Goal: Task Accomplishment & Management: Complete application form

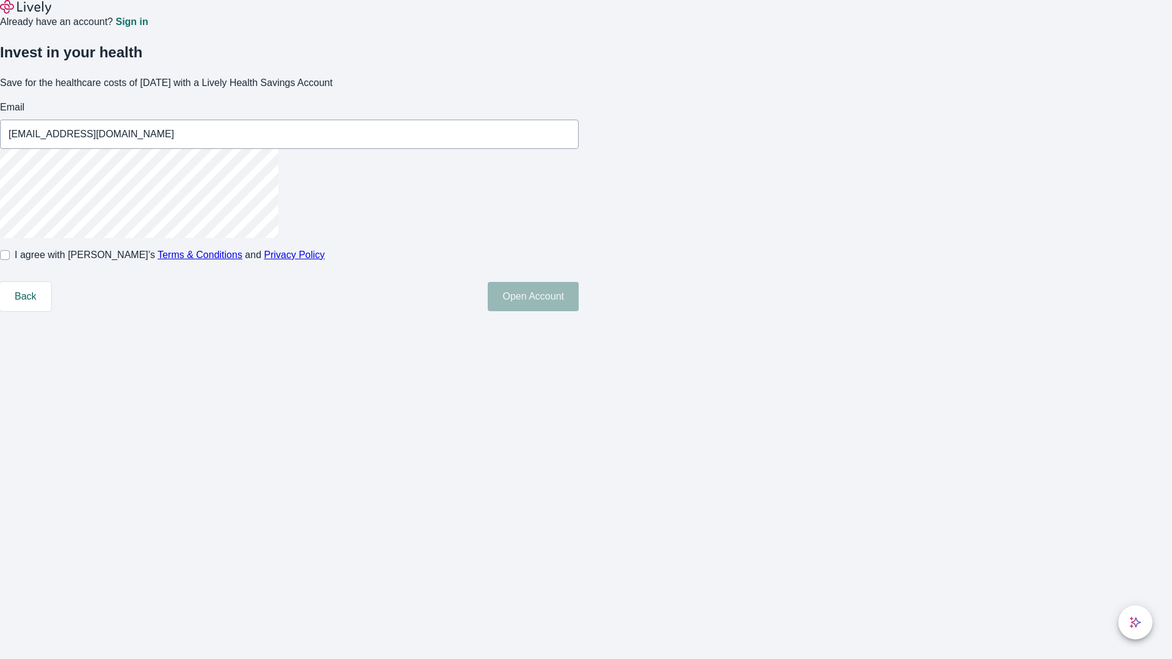
click at [10, 260] on input "I agree with Lively’s Terms & Conditions and Privacy Policy" at bounding box center [5, 255] width 10 height 10
checkbox input "true"
click at [579, 311] on button "Open Account" at bounding box center [533, 296] width 91 height 29
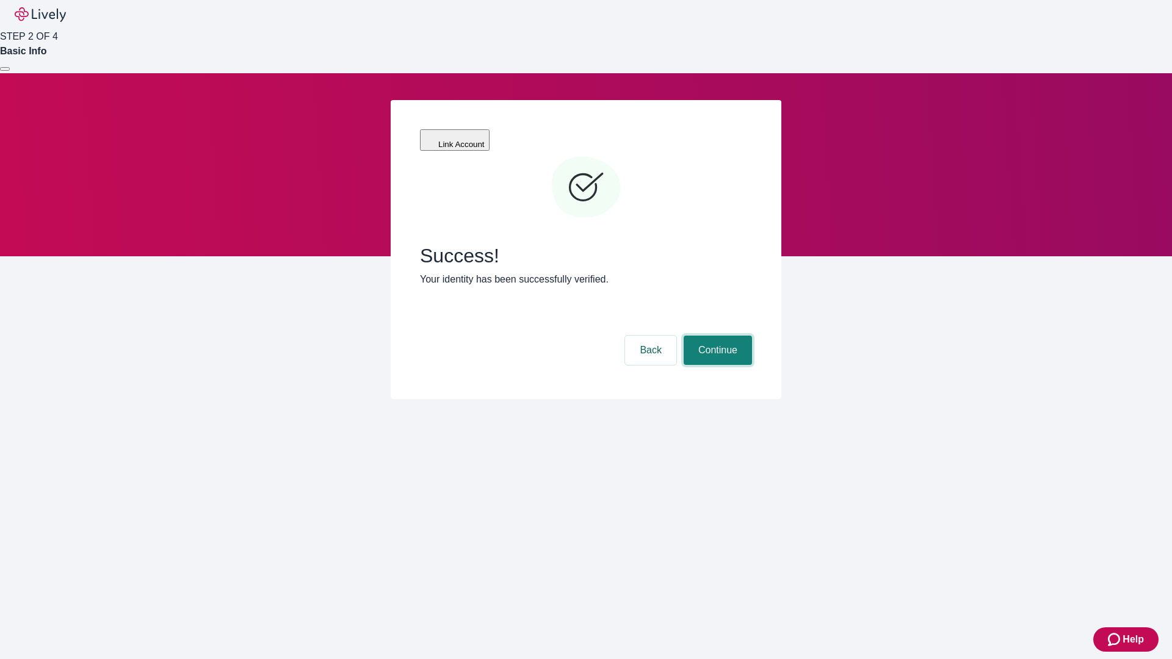
click at [716, 336] on button "Continue" at bounding box center [717, 350] width 68 height 29
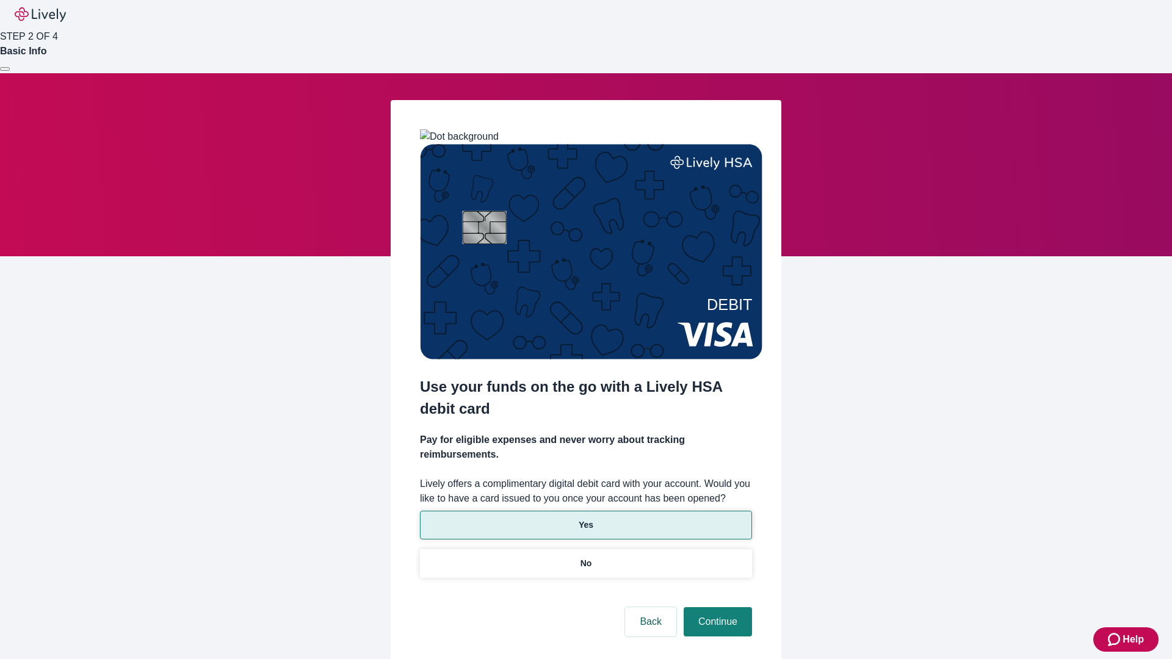
click at [585, 519] on p "Yes" at bounding box center [586, 525] width 15 height 13
click at [716, 607] on button "Continue" at bounding box center [717, 621] width 68 height 29
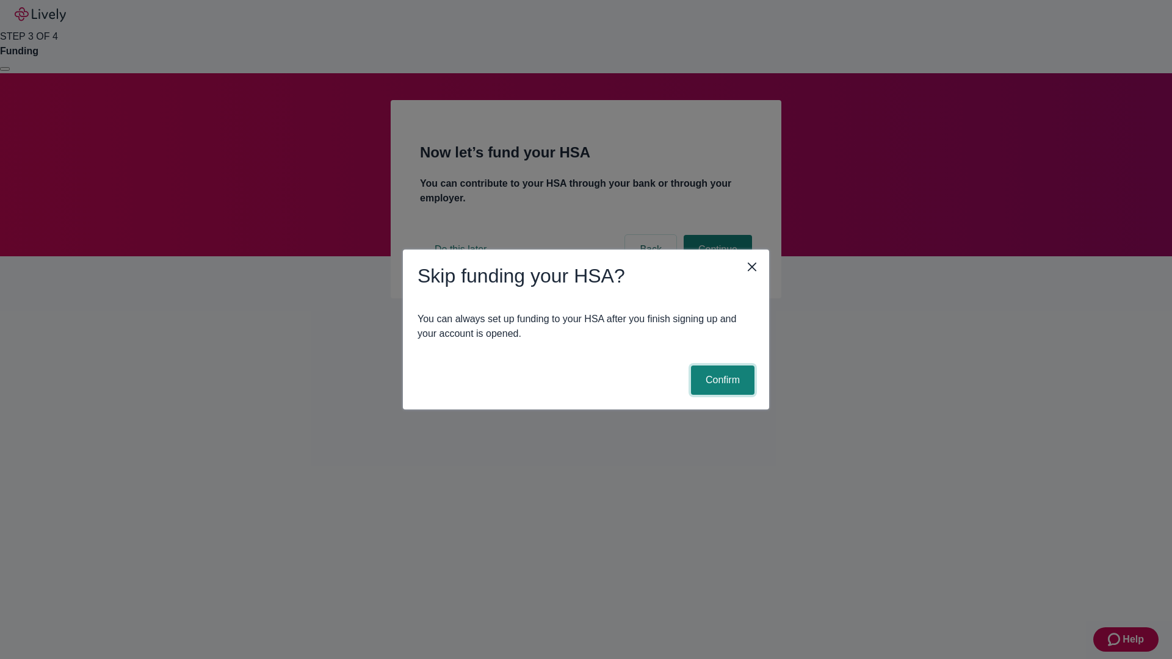
click at [721, 380] on button "Confirm" at bounding box center [722, 380] width 63 height 29
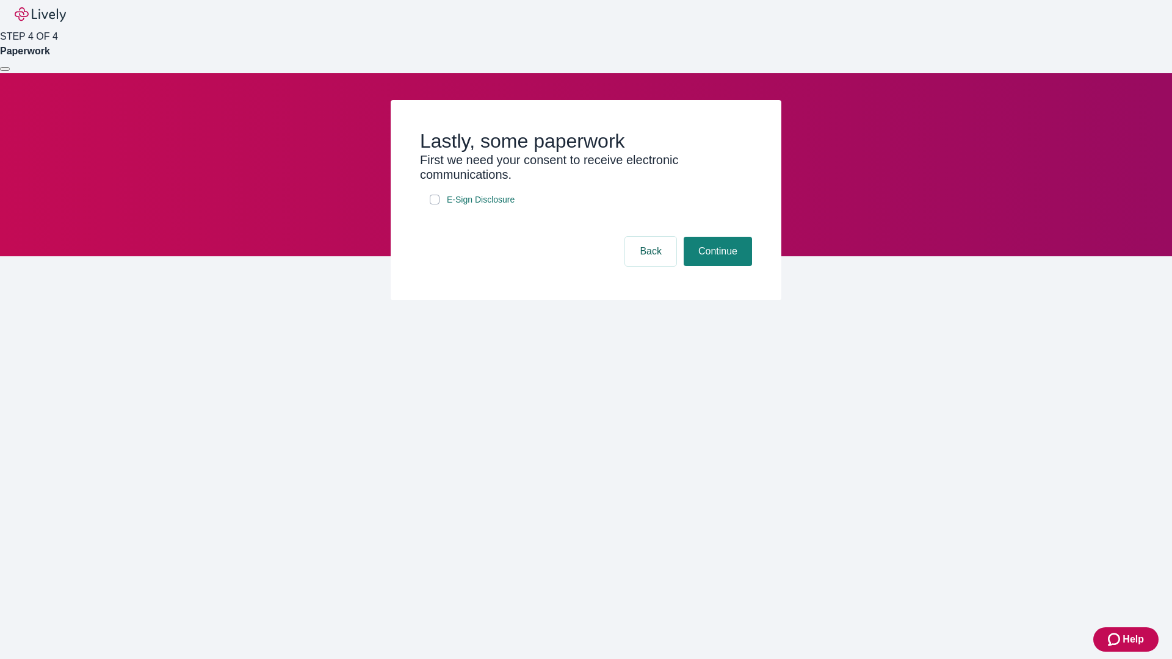
click at [435, 204] on input "E-Sign Disclosure" at bounding box center [435, 200] width 10 height 10
checkbox input "true"
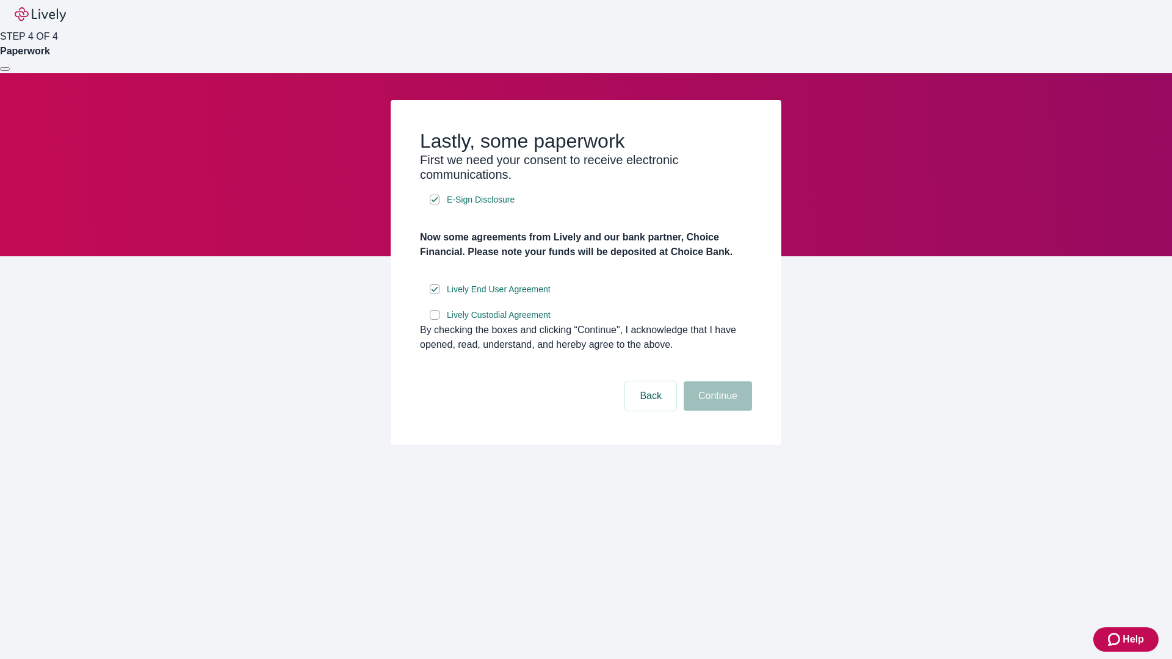
click at [435, 320] on input "Lively Custodial Agreement" at bounding box center [435, 315] width 10 height 10
checkbox input "true"
click at [716, 411] on button "Continue" at bounding box center [717, 395] width 68 height 29
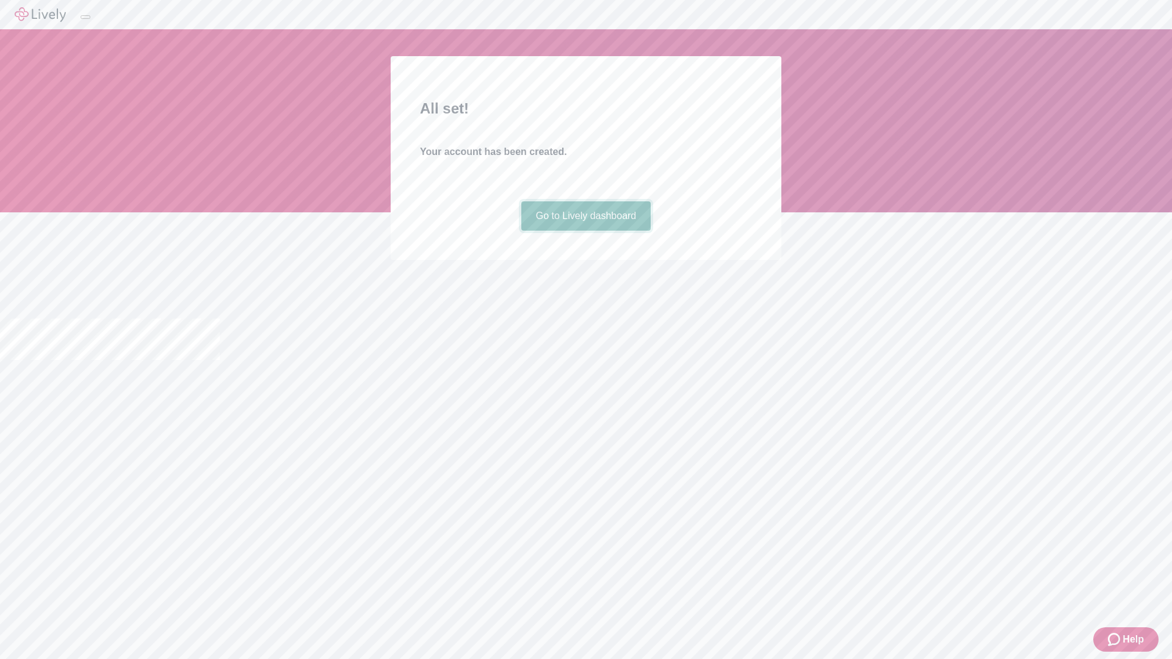
click at [585, 231] on link "Go to Lively dashboard" at bounding box center [586, 215] width 130 height 29
